Goal: Task Accomplishment & Management: Use online tool/utility

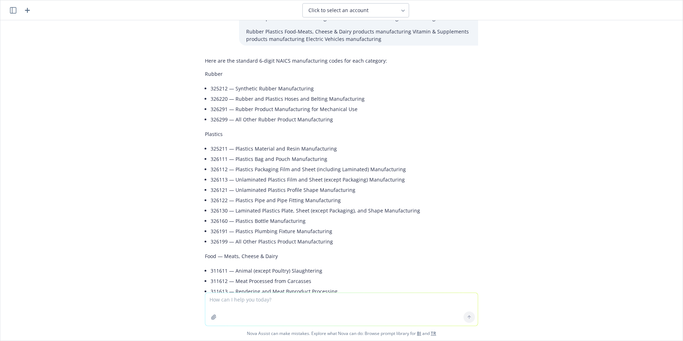
scroll to position [475, 0]
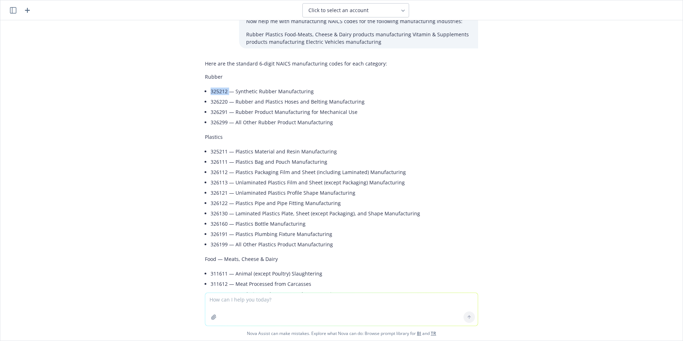
drag, startPoint x: 223, startPoint y: 91, endPoint x: 202, endPoint y: 91, distance: 21.0
click at [205, 91] on div "Here are the standard 6‑digit NAICS manufacturing codes for each category: Rubb…" at bounding box center [341, 296] width 273 height 479
drag, startPoint x: 301, startPoint y: 91, endPoint x: 205, endPoint y: 91, distance: 96.4
click at [205, 91] on div "Here are the standard 6‑digit NAICS manufacturing codes for each category: Rubb…" at bounding box center [341, 296] width 273 height 479
copy li "325212 — Synthetic Rubber Manufacturing"
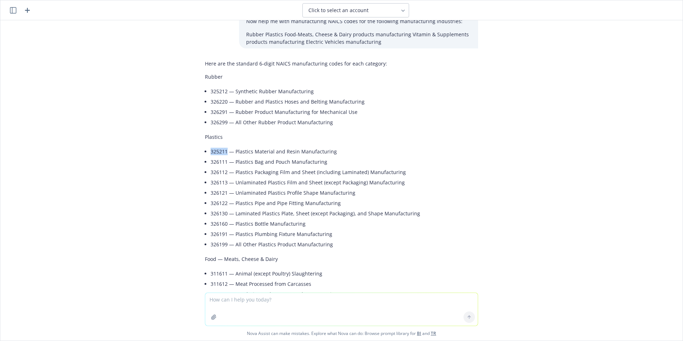
drag, startPoint x: 222, startPoint y: 151, endPoint x: 205, endPoint y: 150, distance: 16.7
click at [211, 150] on li "325211 — Plastics Material and Resin Manufacturing" at bounding box center [345, 151] width 268 height 10
copy li "325211"
click at [332, 155] on li "325211 — Plastics Material and Resin Manufacturing" at bounding box center [345, 151] width 268 height 10
drag, startPoint x: 333, startPoint y: 151, endPoint x: 204, endPoint y: 154, distance: 129.2
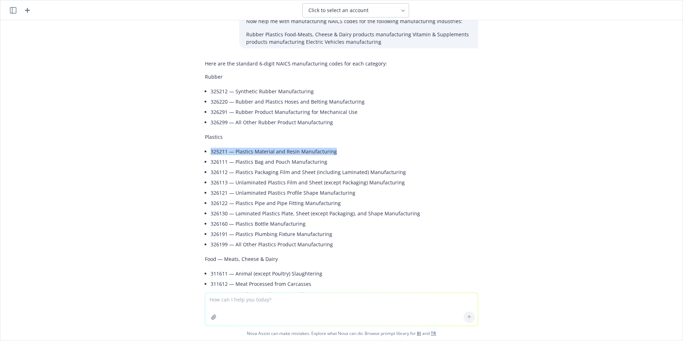
click at [205, 154] on div "Here are the standard 6‑digit NAICS manufacturing codes for each category: Rubb…" at bounding box center [341, 296] width 273 height 479
copy li "325211 — Plastics Material and Resin Manufacturing"
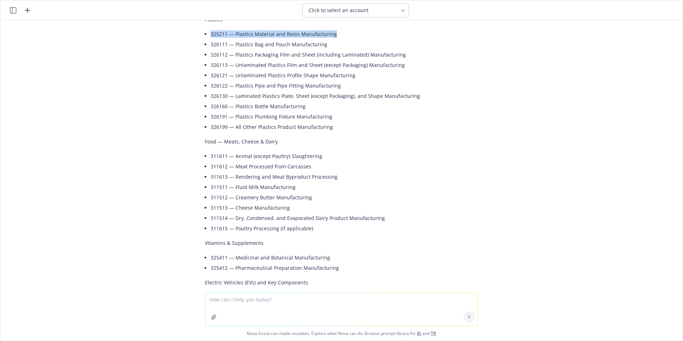
scroll to position [593, 0]
drag, startPoint x: 221, startPoint y: 207, endPoint x: 216, endPoint y: 207, distance: 4.6
click at [216, 207] on li "311513 — Cheese Manufacturing" at bounding box center [345, 206] width 268 height 10
drag, startPoint x: 288, startPoint y: 206, endPoint x: 209, endPoint y: 206, distance: 79.0
click at [205, 205] on div "Here are the standard 6‑digit NAICS manufacturing codes for each category: Rubb…" at bounding box center [341, 177] width 273 height 479
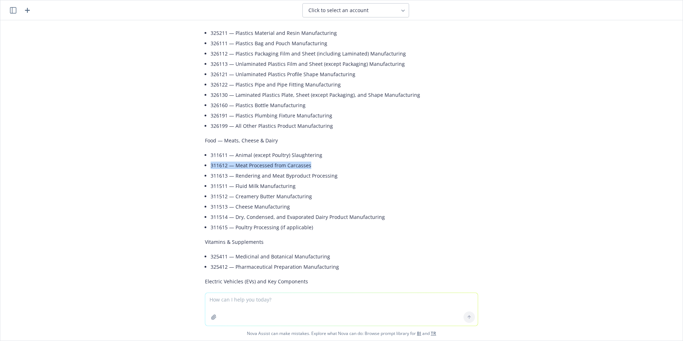
drag, startPoint x: 328, startPoint y: 165, endPoint x: 203, endPoint y: 167, distance: 125.6
click at [205, 167] on div "Here are the standard 6‑digit NAICS manufacturing codes for each category: Rubb…" at bounding box center [341, 177] width 273 height 479
copy li "311612 — Meat Processed from Carcasses"
click at [250, 186] on li "311511 — Fluid Milk Manufacturing" at bounding box center [345, 186] width 268 height 10
drag, startPoint x: 272, startPoint y: 208, endPoint x: 207, endPoint y: 209, distance: 65.8
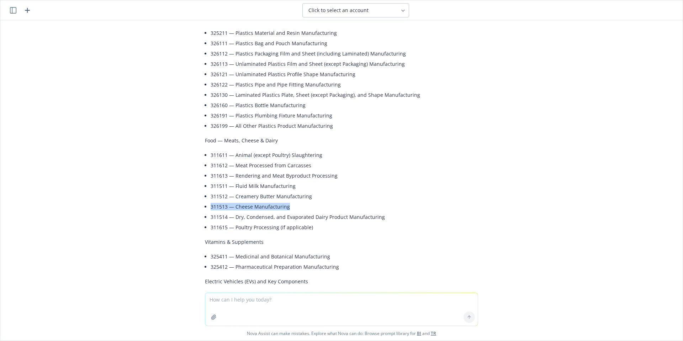
click at [211, 209] on li "311513 — Cheese Manufacturing" at bounding box center [345, 206] width 268 height 10
copy li "311513 — Cheese Manufacturing"
drag, startPoint x: 331, startPoint y: 259, endPoint x: 209, endPoint y: 255, distance: 122.4
click at [205, 256] on div "Here are the standard 6‑digit NAICS manufacturing codes for each category: Rubb…" at bounding box center [341, 177] width 273 height 479
copy li "325411 — Medicinal and Botanical Manufacturing"
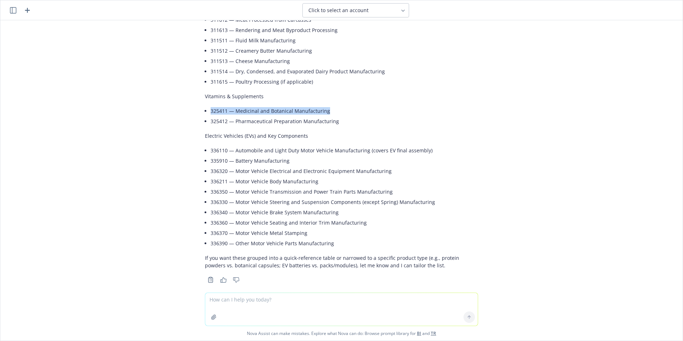
scroll to position [748, 0]
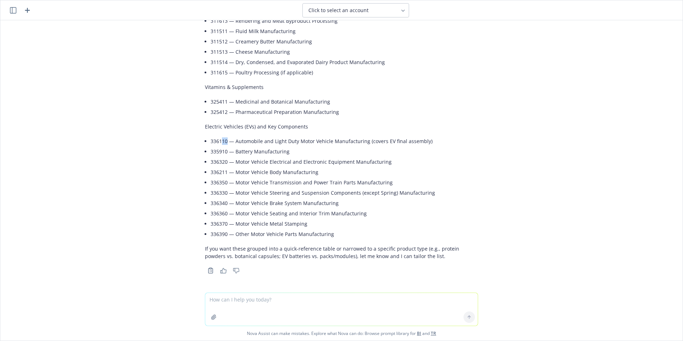
drag, startPoint x: 222, startPoint y: 141, endPoint x: 217, endPoint y: 141, distance: 5.0
click at [217, 141] on li "336110 — Automobile and Light Duty Motor Vehicle Manufacturing (covers EV final…" at bounding box center [345, 141] width 268 height 10
drag, startPoint x: 436, startPoint y: 140, endPoint x: 205, endPoint y: 143, distance: 230.5
click at [211, 143] on li "336110 — Automobile and Light Duty Motor Vehicle Manufacturing (covers EV final…" at bounding box center [345, 141] width 268 height 10
copy li "336110 — Automobile and Light Duty Motor Vehicle Manufacturing (covers EV final…"
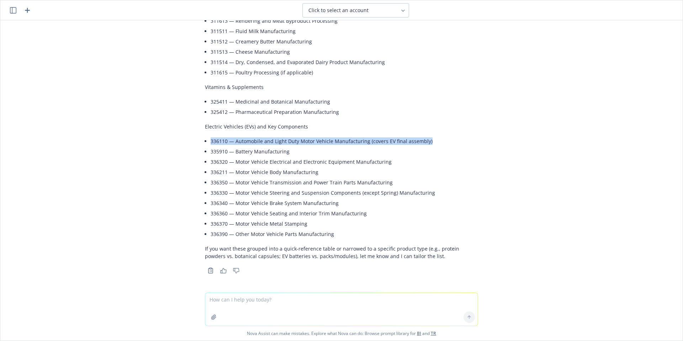
click at [10, 11] on icon "button" at bounding box center [13, 10] width 6 height 6
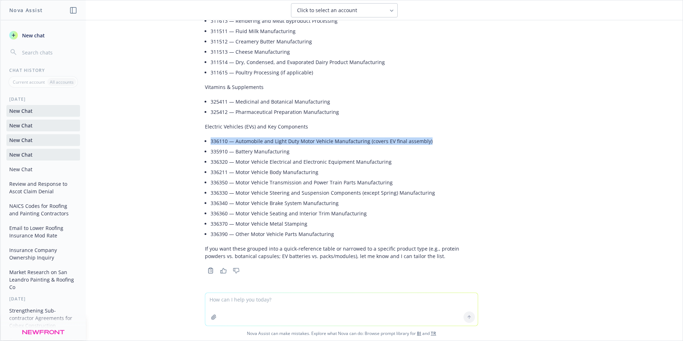
click at [26, 191] on button "Review and Response to Ascot Claim Denial" at bounding box center [43, 187] width 74 height 19
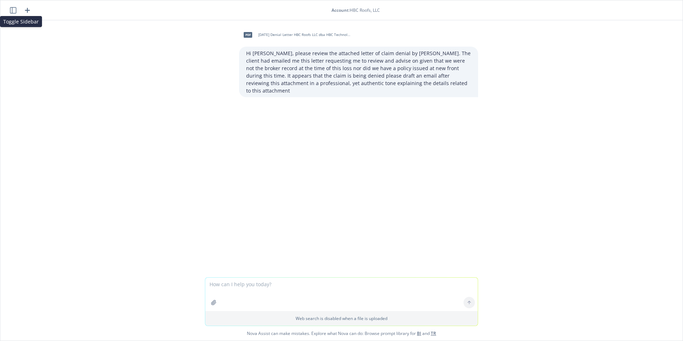
click at [16, 9] on button "button" at bounding box center [13, 10] width 9 height 9
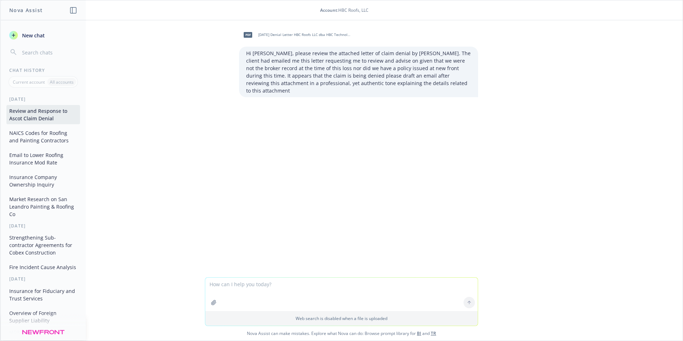
click at [47, 136] on button "NAICS Codes for Roofing and Painting Contractors" at bounding box center [43, 136] width 74 height 19
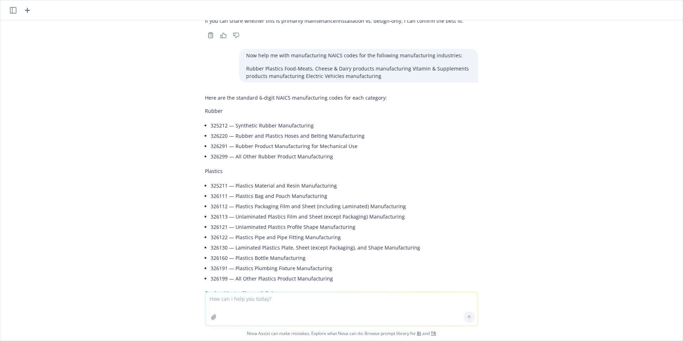
scroll to position [694, 0]
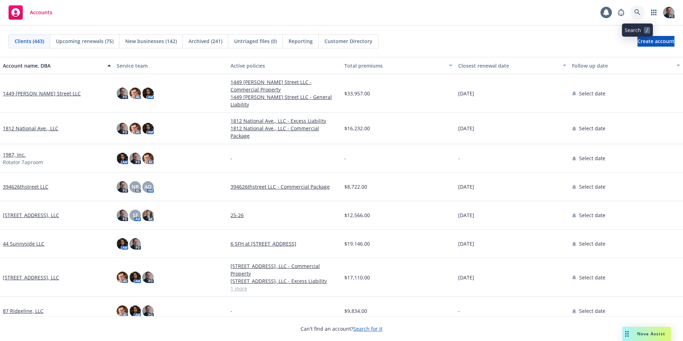
click at [637, 14] on icon at bounding box center [637, 12] width 6 height 6
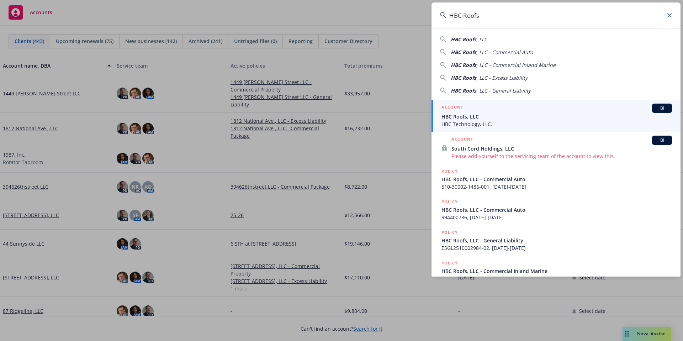
type input "HBC Roofs"
click at [470, 123] on span "HBC Technology, LLC." at bounding box center [556, 123] width 231 height 7
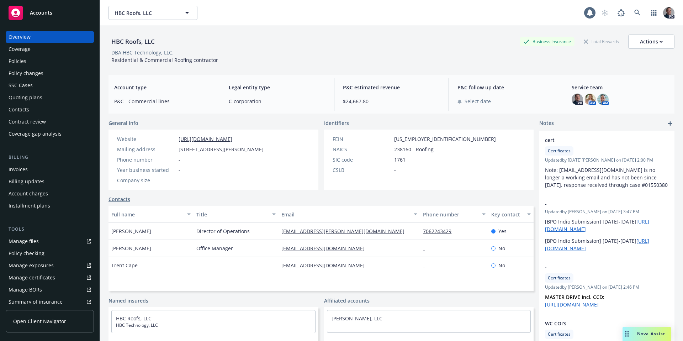
click at [6, 60] on link "Policies" at bounding box center [50, 60] width 88 height 11
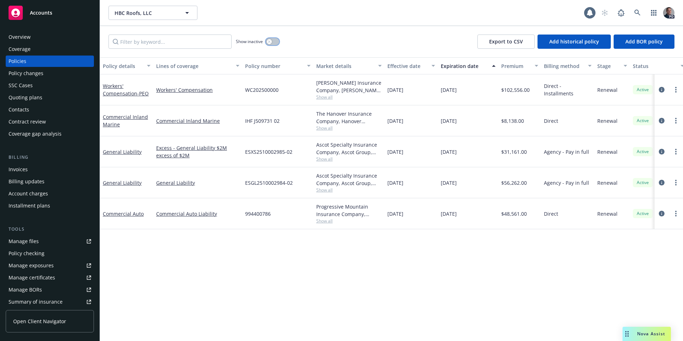
click at [266, 41] on button "button" at bounding box center [273, 41] width 14 height 7
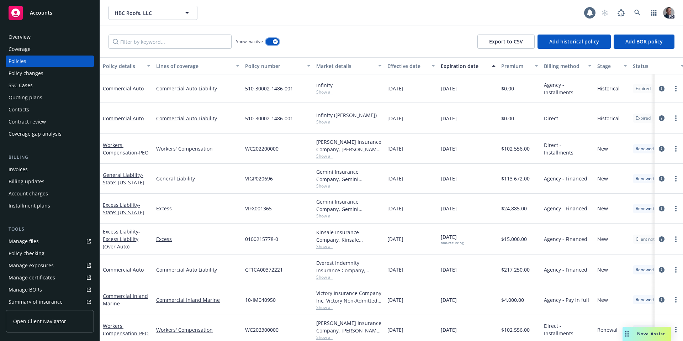
click at [629, 336] on div "Drag to move" at bounding box center [627, 334] width 9 height 14
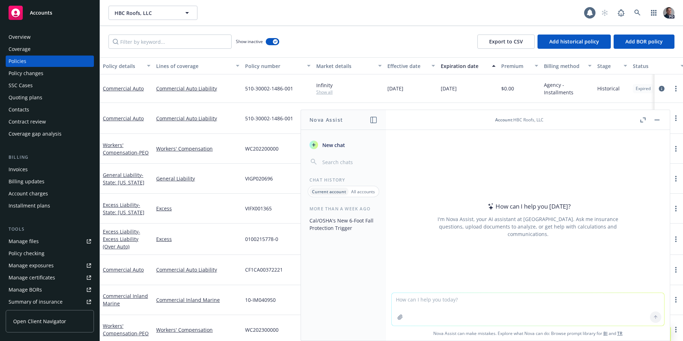
click at [399, 318] on icon "button" at bounding box center [400, 317] width 6 height 6
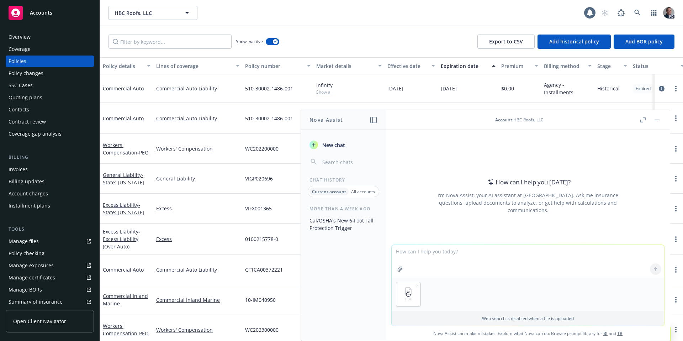
click at [447, 256] on textarea at bounding box center [528, 261] width 272 height 33
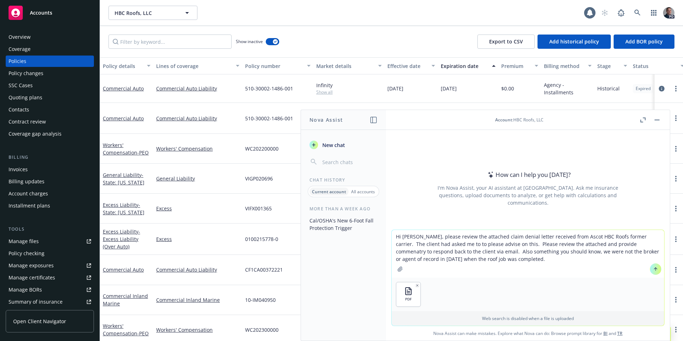
type textarea "Hi [PERSON_NAME], please review the attached claim denial letter received from …"
click at [660, 120] on button "button" at bounding box center [657, 120] width 9 height 9
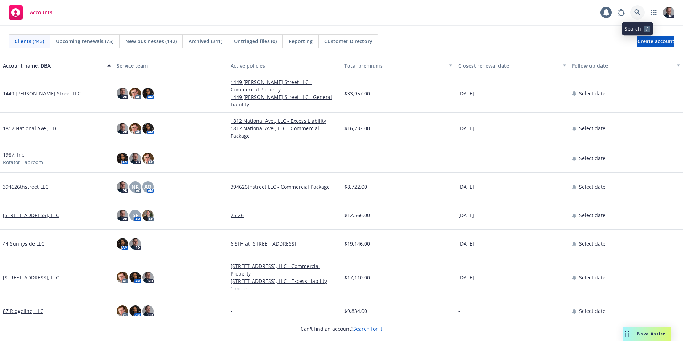
click at [640, 16] on link at bounding box center [637, 12] width 14 height 14
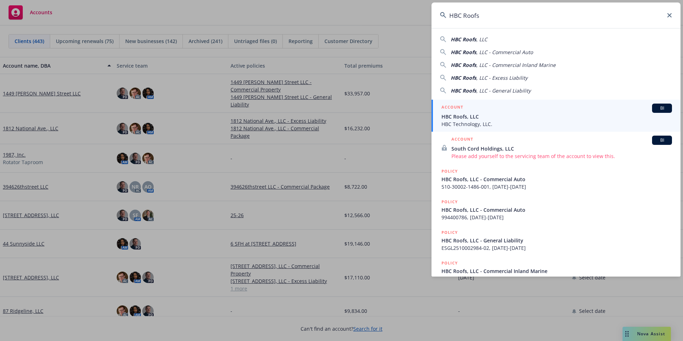
type input "HBC Roofs"
click at [512, 119] on span "HBC Roofs, LLC" at bounding box center [556, 116] width 231 height 7
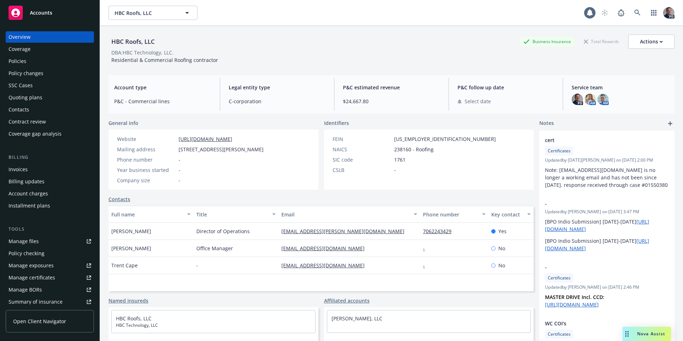
click at [20, 84] on div "SSC Cases" at bounding box center [21, 85] width 24 height 11
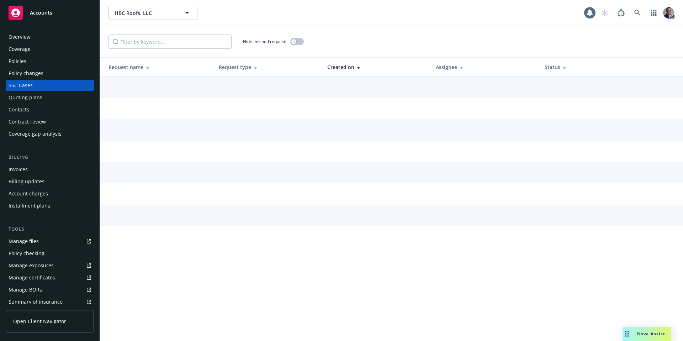
click at [20, 66] on div "Policies" at bounding box center [18, 60] width 18 height 11
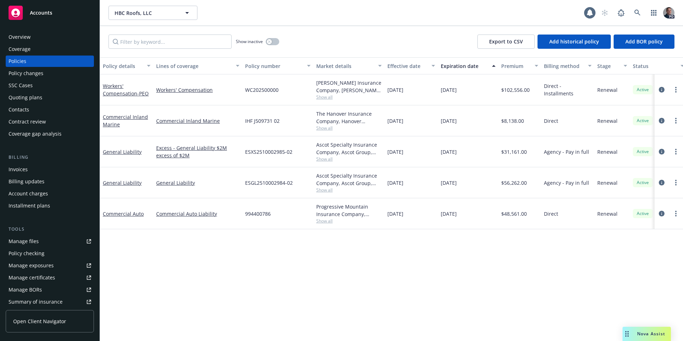
click at [266, 36] on div "Show inactive" at bounding box center [257, 42] width 43 height 14
click at [270, 39] on div "button" at bounding box center [269, 41] width 5 height 5
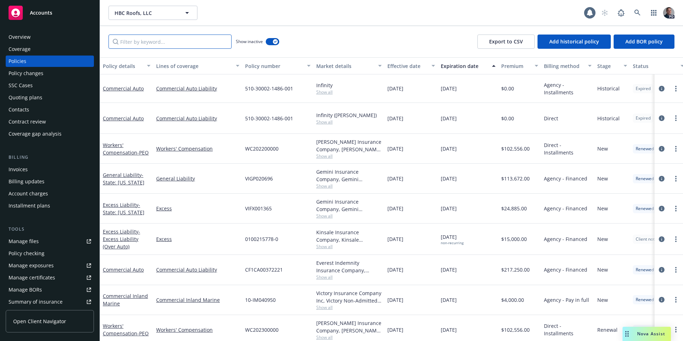
click at [163, 39] on input "Filter by keyword..." at bounding box center [169, 42] width 123 height 14
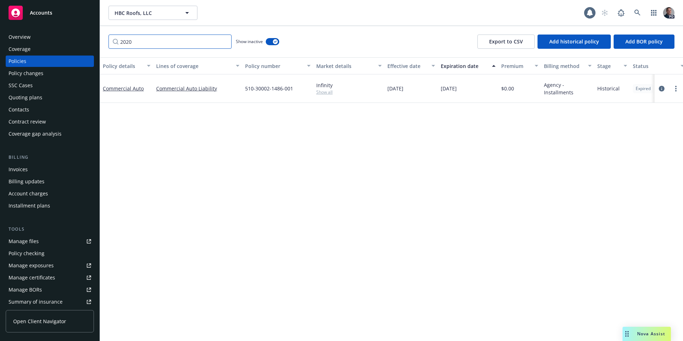
type input "2020"
click at [645, 334] on span "Nova Assist" at bounding box center [651, 333] width 28 height 6
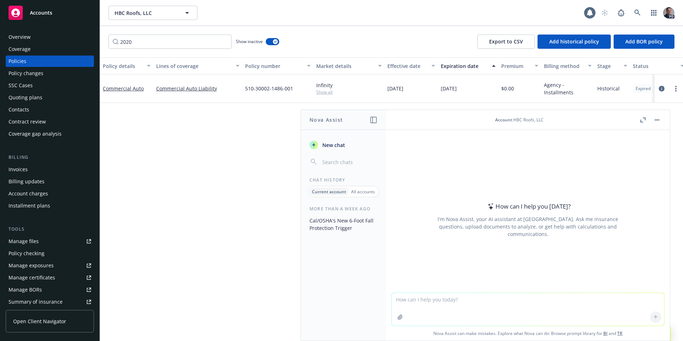
click at [365, 191] on p "All accounts" at bounding box center [363, 192] width 24 height 6
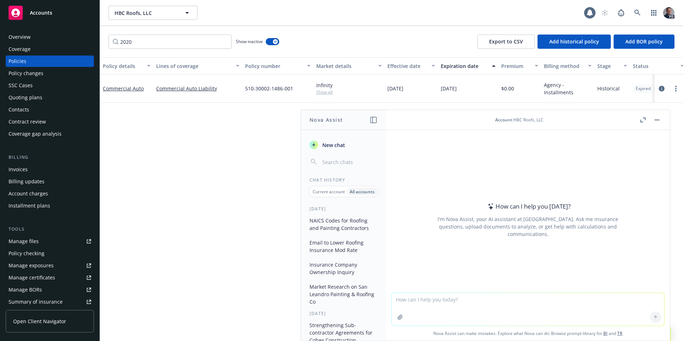
click at [320, 191] on p "Current account" at bounding box center [329, 192] width 32 height 6
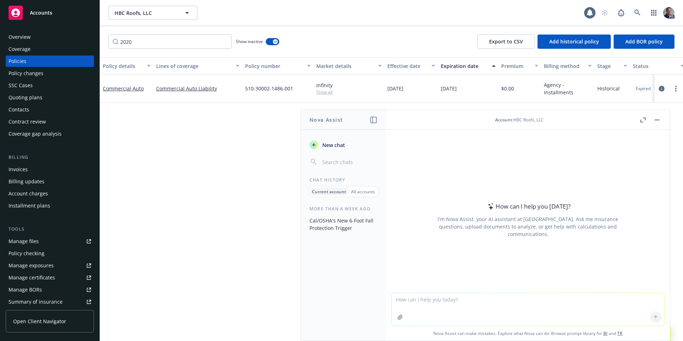
click at [379, 197] on div "New chat Chat History Current account All accounts More than a week ago Cal/OSH…" at bounding box center [343, 237] width 85 height 208
click at [361, 194] on p "All accounts" at bounding box center [363, 192] width 24 height 6
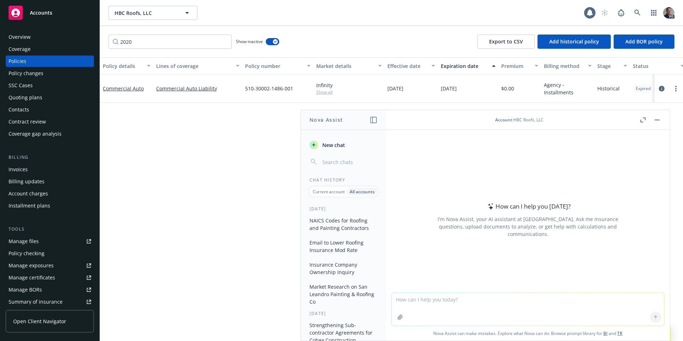
click at [320, 193] on p "Current account" at bounding box center [329, 192] width 32 height 6
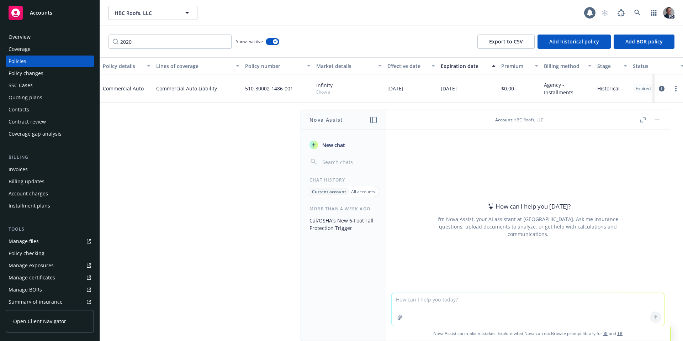
click at [507, 159] on div "How can I help you today? I'm Nova Assist, your AI assistant at Newfront. Ask m…" at bounding box center [528, 211] width 284 height 163
click at [486, 309] on textarea at bounding box center [528, 309] width 272 height 33
click at [399, 322] on button "button" at bounding box center [400, 316] width 11 height 11
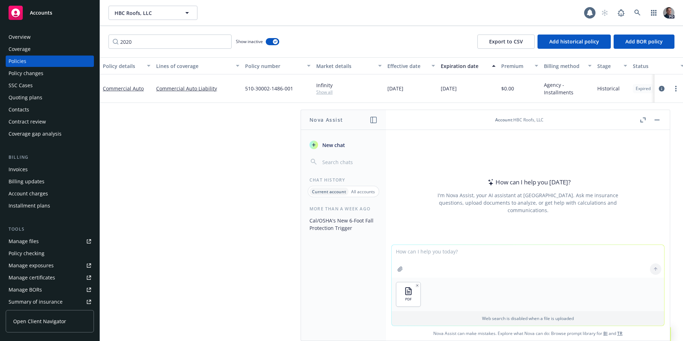
click at [409, 254] on textarea at bounding box center [528, 261] width 272 height 33
click at [410, 252] on textarea "Hi Noah, please review the attached" at bounding box center [528, 260] width 272 height 33
click at [524, 247] on textarea "Hi [PERSON_NAME], please review the attached" at bounding box center [528, 260] width 272 height 33
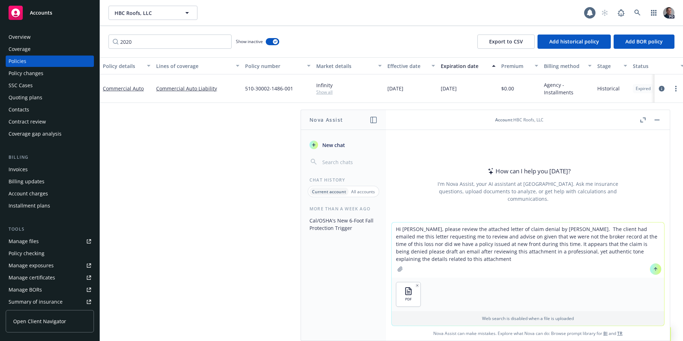
type textarea "Hi Nova, please review the attached letter of claim denial by Ascot. The client…"
click at [657, 270] on button at bounding box center [655, 268] width 11 height 11
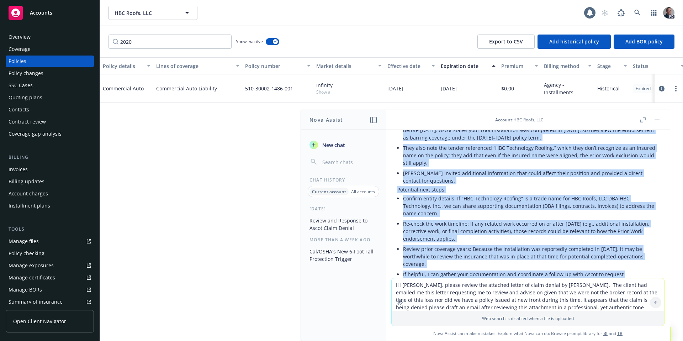
scroll to position [461, 0]
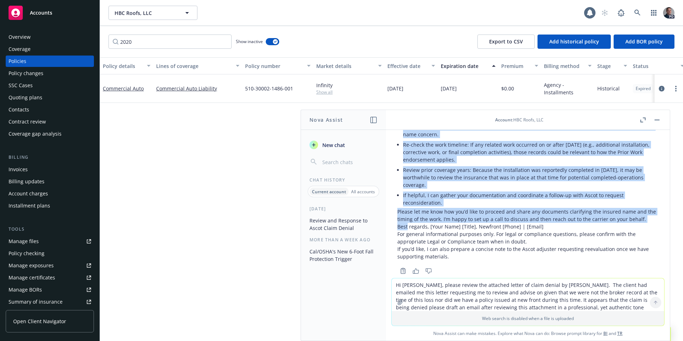
drag, startPoint x: 402, startPoint y: 181, endPoint x: 407, endPoint y: 213, distance: 33.1
click at [407, 213] on div "Thanks—I've reviewed the Ascot denial letter and drafted a client-ready email b…" at bounding box center [527, 8] width 261 height 503
copy div "Hello [Client Name], Thank you for sending over Ascot’s October 13, 2025 covera…"
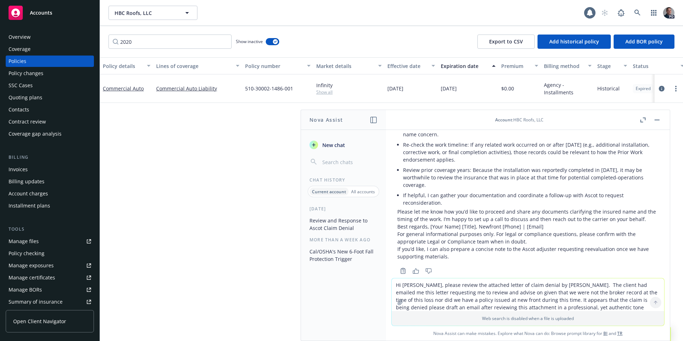
click at [17, 28] on div "Overview Coverage Policies Policy changes SSC Cases Quoting plans Contacts Cont…" at bounding box center [50, 182] width 100 height 318
click at [18, 34] on div "Overview" at bounding box center [20, 36] width 22 height 11
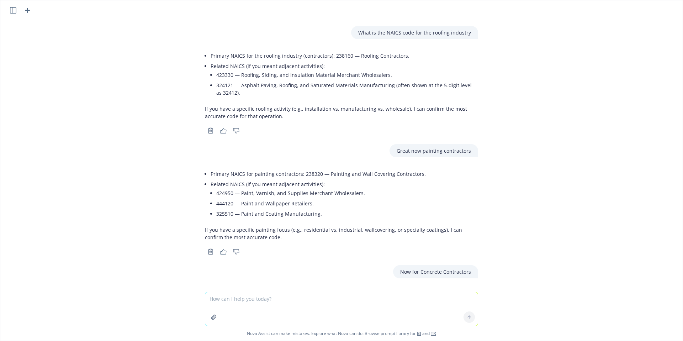
scroll to position [748, 0]
